Goal: Task Accomplishment & Management: Manage account settings

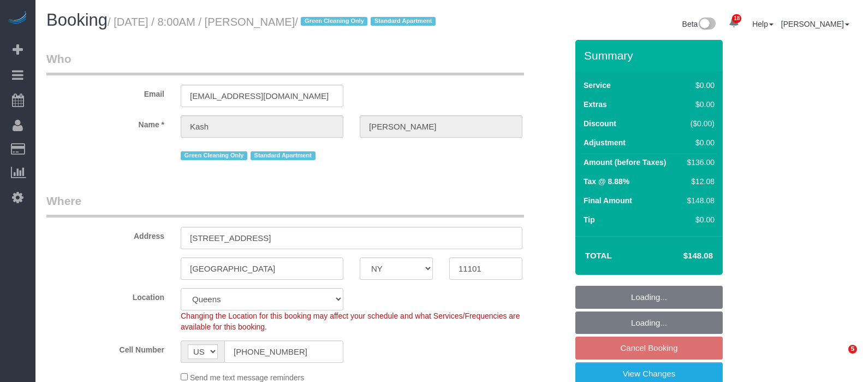
select select "NY"
select select "1"
select select "spot1"
select select "number:56"
select select "number:70"
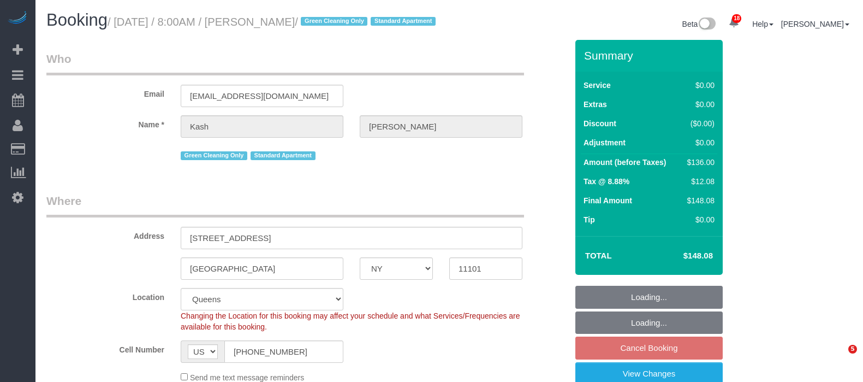
select select "number:15"
select select "number:5"
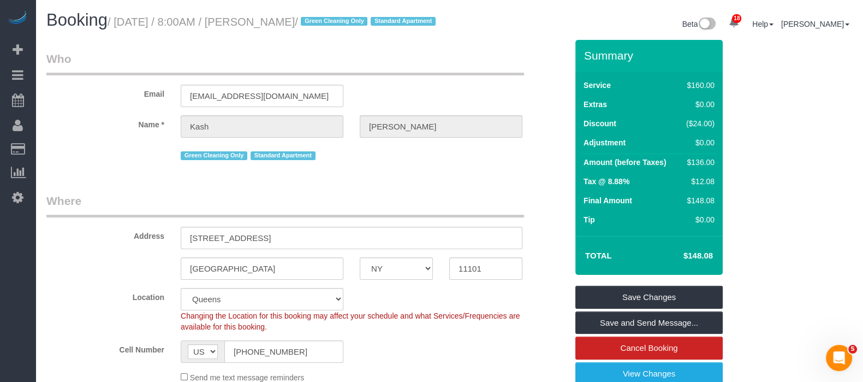
drag, startPoint x: 117, startPoint y: 20, endPoint x: 357, endPoint y: 21, distance: 239.7
click at [358, 20] on small "/ [DATE] / 8:00AM / [PERSON_NAME] / Green Cleaning Only Standard Apartment" at bounding box center [273, 22] width 331 height 12
copy small "[DATE] / 8:00AM / [PERSON_NAME]"
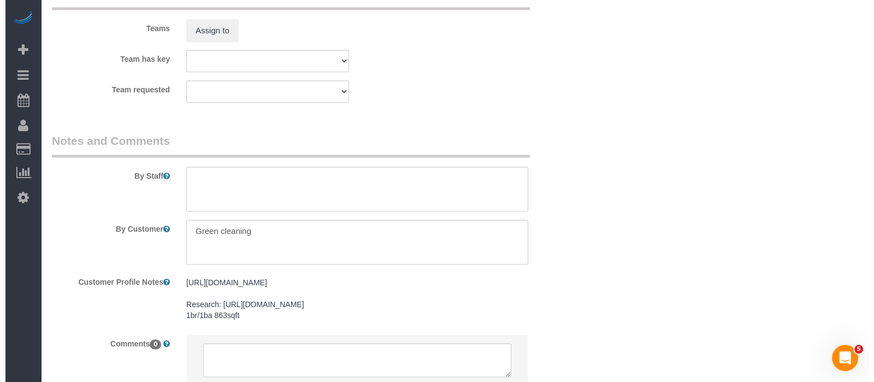
scroll to position [1502, 0]
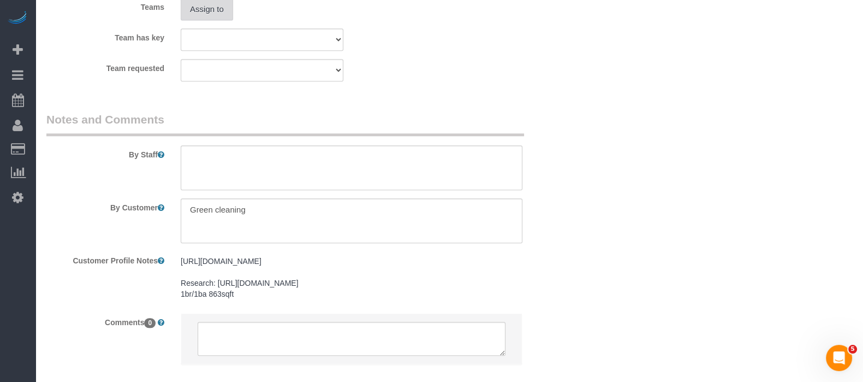
click at [210, 21] on button "Assign to" at bounding box center [207, 9] width 52 height 23
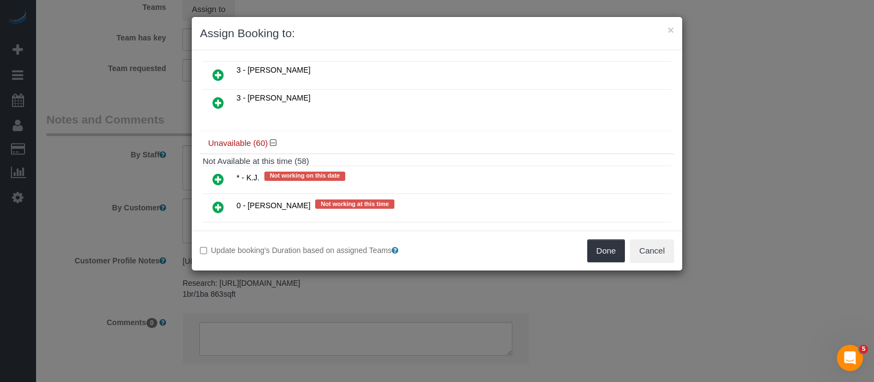
scroll to position [410, 0]
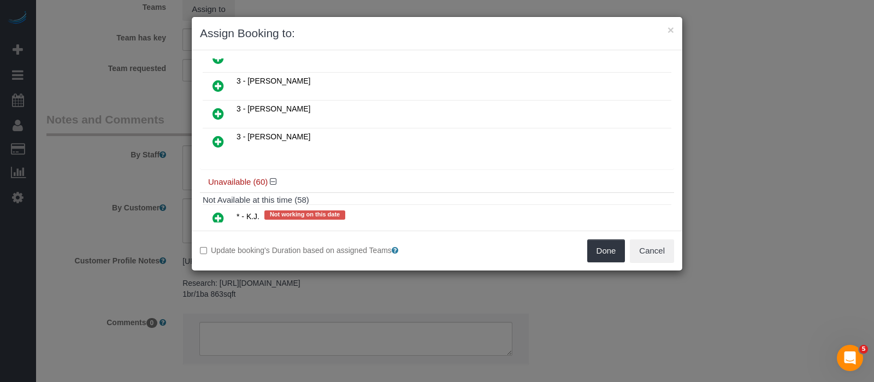
click at [218, 135] on icon at bounding box center [217, 141] width 11 height 13
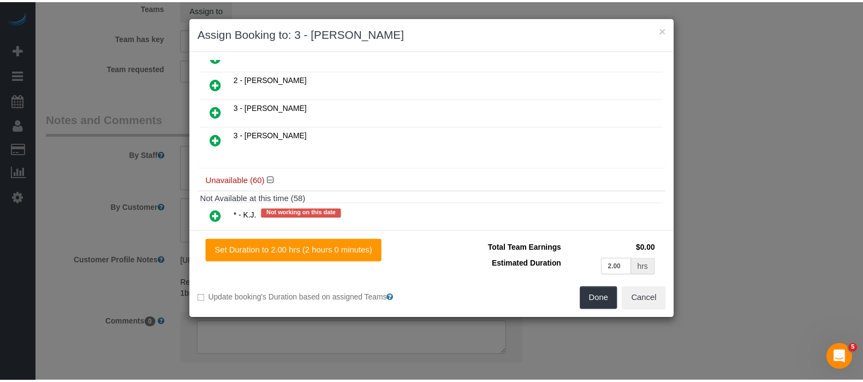
scroll to position [434, 0]
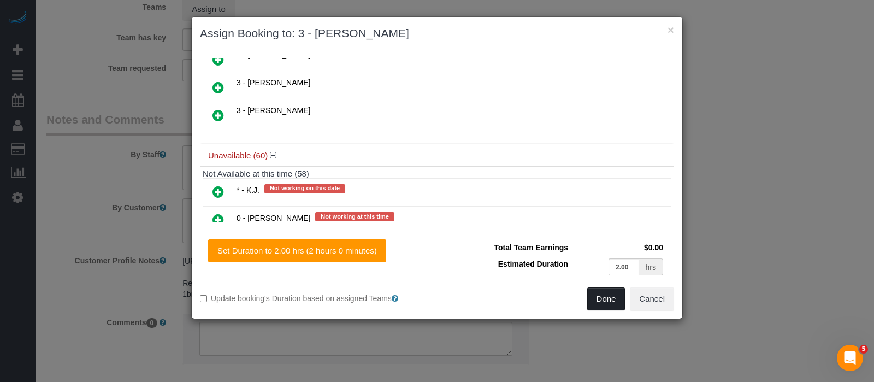
click at [609, 299] on button "Done" at bounding box center [606, 298] width 38 height 23
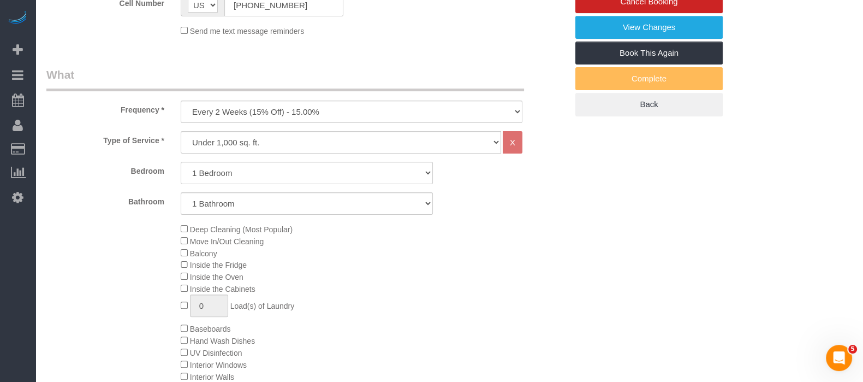
scroll to position [136, 0]
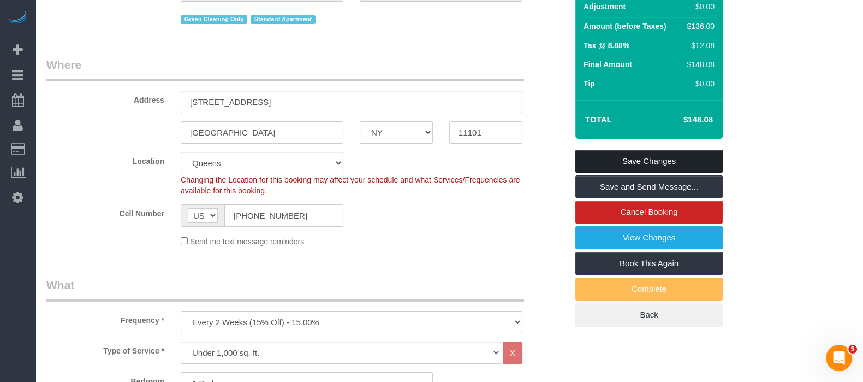
click at [656, 167] on link "Save Changes" at bounding box center [649, 161] width 147 height 23
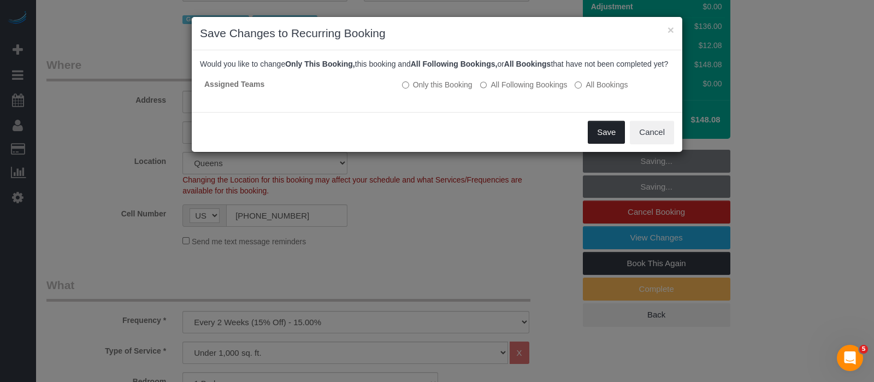
click at [608, 140] on button "Save" at bounding box center [606, 132] width 37 height 23
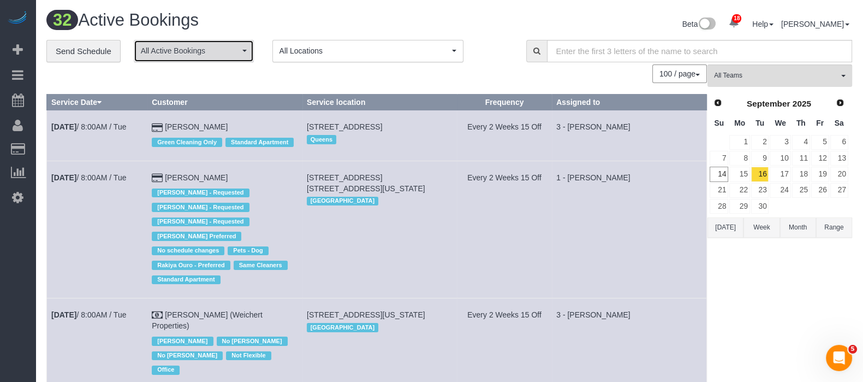
click at [230, 52] on span "All Active Bookings" at bounding box center [190, 50] width 99 height 11
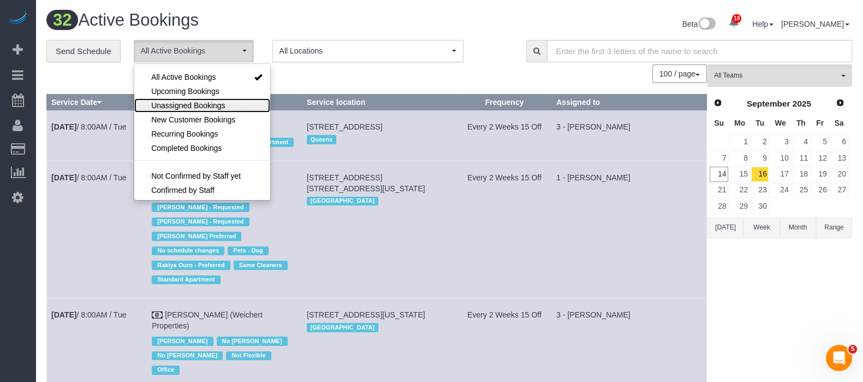
click at [193, 102] on span "Unassigned Bookings" at bounding box center [188, 105] width 74 height 11
click at [393, 67] on div "100 / page 10 / page 20 / page 30 / page 40 / page 50 / page 100 / page" at bounding box center [376, 73] width 661 height 19
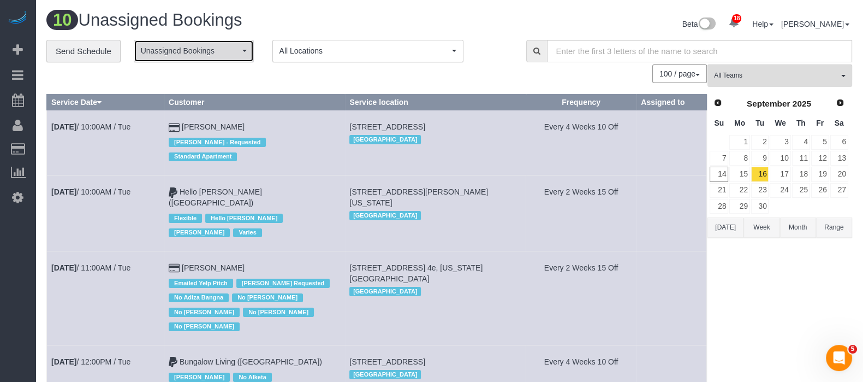
click at [243, 45] on button "Unassigned Bookings" at bounding box center [194, 51] width 120 height 22
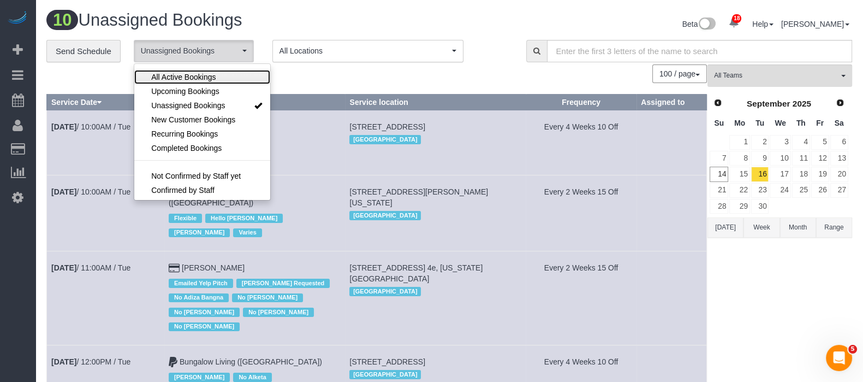
click at [204, 75] on span "All Active Bookings" at bounding box center [183, 77] width 64 height 11
select select "***"
click at [335, 78] on div "100 / page 10 / page 20 / page 30 / page 40 / page 50 / page 100 / page" at bounding box center [376, 73] width 661 height 19
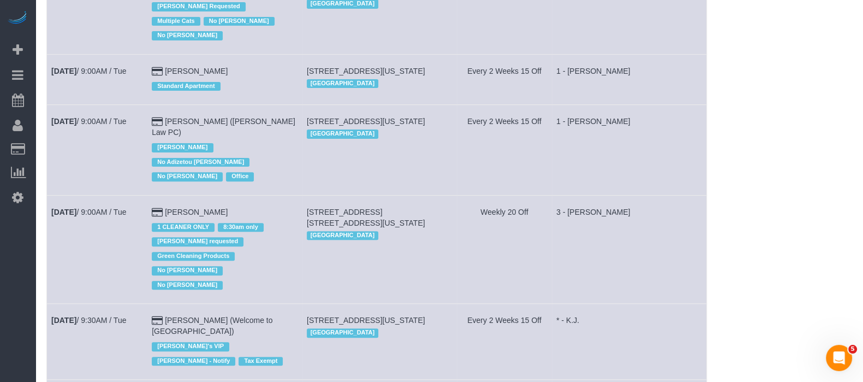
scroll to position [477, 0]
